Goal: Check status: Check status

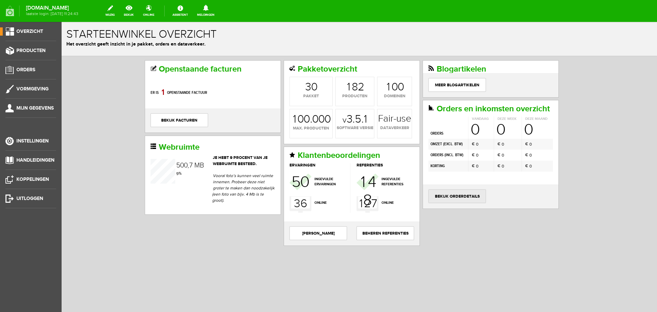
click at [456, 195] on link "bekijk orderdetails" at bounding box center [456, 196] width 57 height 14
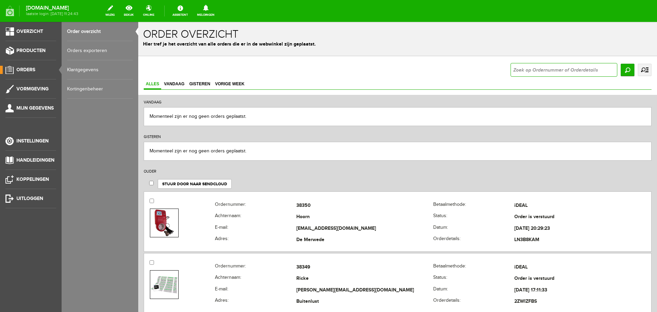
click at [517, 68] on input "text" at bounding box center [564, 70] width 107 height 14
paste input "38266"
type input "38266"
click at [621, 70] on input "Zoeken" at bounding box center [628, 70] width 14 height 12
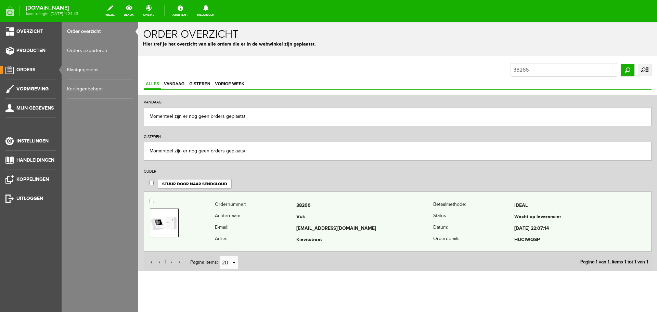
click at [196, 228] on td at bounding box center [179, 223] width 71 height 46
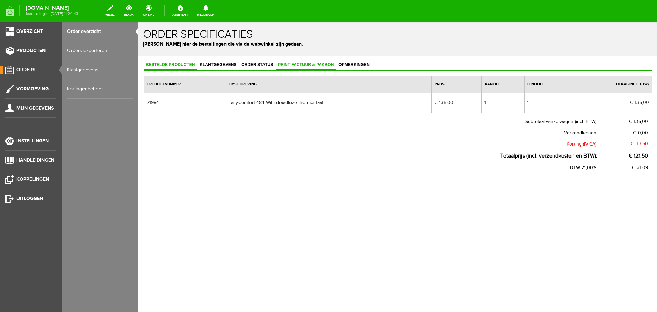
click at [307, 63] on span "Print factuur & pakbon" at bounding box center [306, 64] width 60 height 5
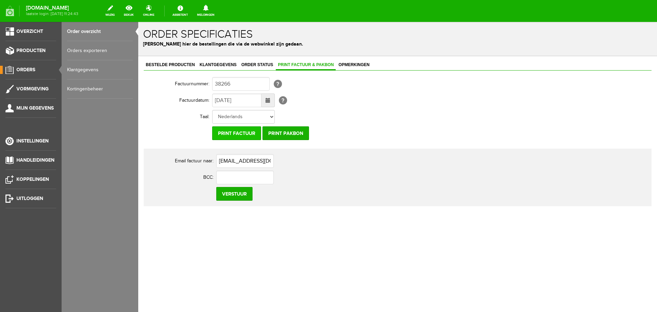
click at [240, 131] on input "Print factuur" at bounding box center [236, 133] width 49 height 14
click at [218, 64] on span "Klantgegevens" at bounding box center [217, 64] width 41 height 5
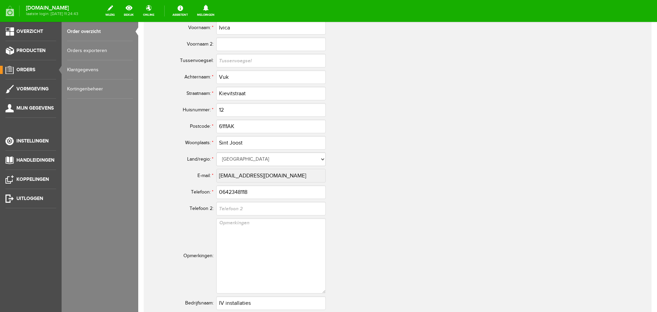
scroll to position [342, 0]
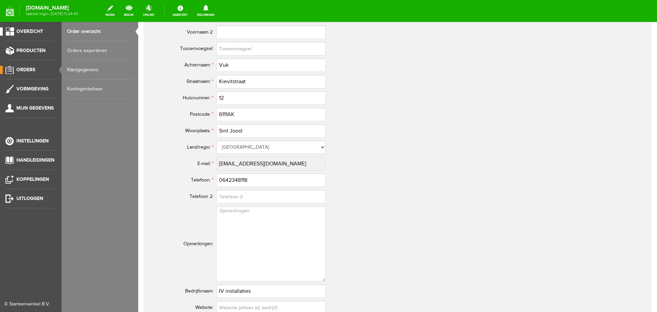
click at [14, 28] on link "Overzicht" at bounding box center [28, 31] width 56 height 8
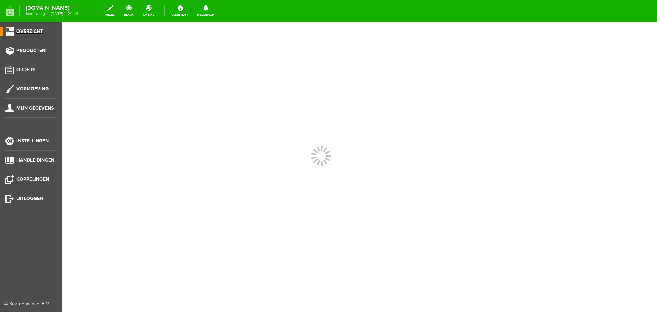
scroll to position [0, 0]
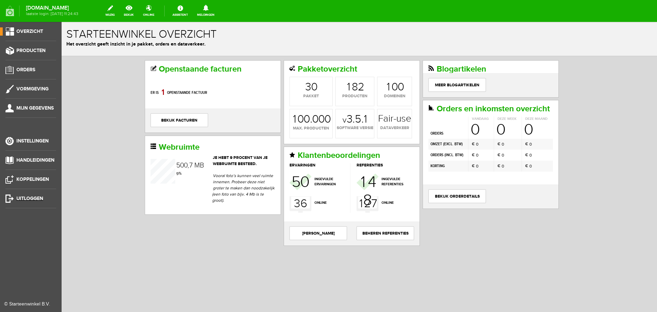
drag, startPoint x: 38, startPoint y: 197, endPoint x: 348, endPoint y: 22, distance: 356.6
click at [38, 197] on span "Uitloggen" at bounding box center [29, 198] width 27 height 6
